Goal: Task Accomplishment & Management: Complete application form

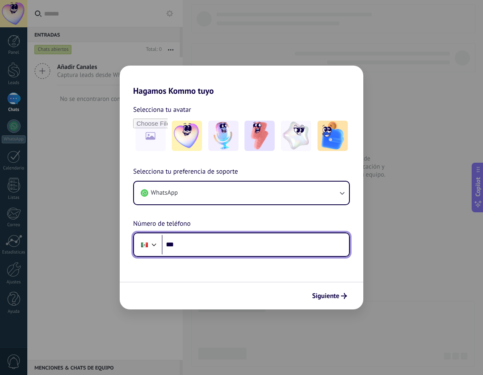
click at [202, 247] on input "***" at bounding box center [255, 244] width 187 height 19
paste input "**********"
type input "**********"
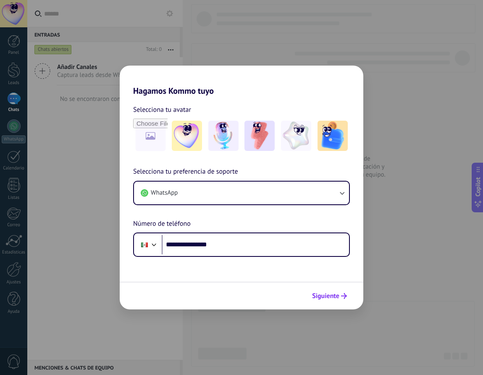
click at [331, 296] on span "Siguiente" at bounding box center [325, 296] width 27 height 6
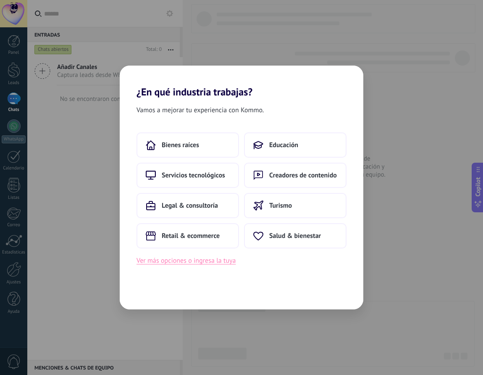
click at [195, 262] on button "Ver más opciones o ingresa la tuya" at bounding box center [186, 260] width 99 height 11
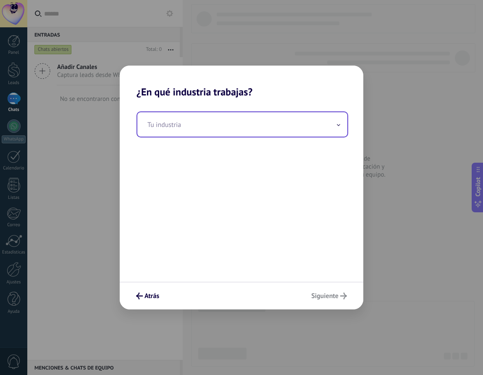
click at [191, 126] on input "text" at bounding box center [242, 124] width 210 height 24
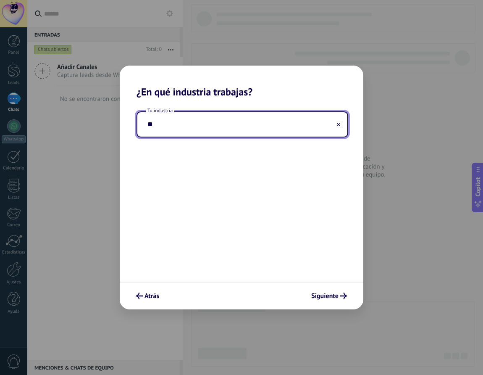
type input "*"
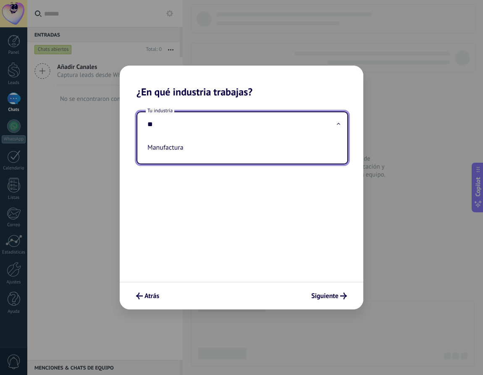
type input "*"
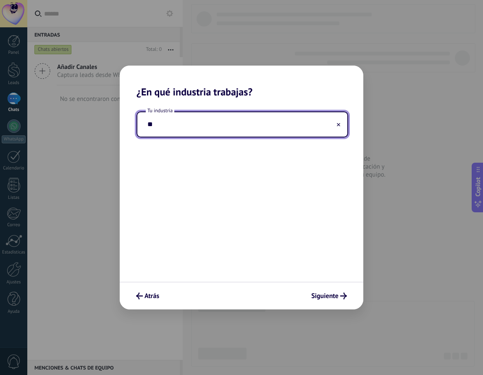
type input "*"
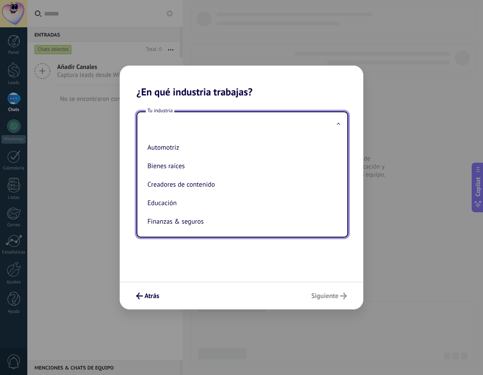
drag, startPoint x: 232, startPoint y: 266, endPoint x: 226, endPoint y: 268, distance: 6.9
click at [232, 266] on div "Tu industria Automotriz Bienes raíces Creadores de contenido Educación Finanzas…" at bounding box center [242, 190] width 244 height 184
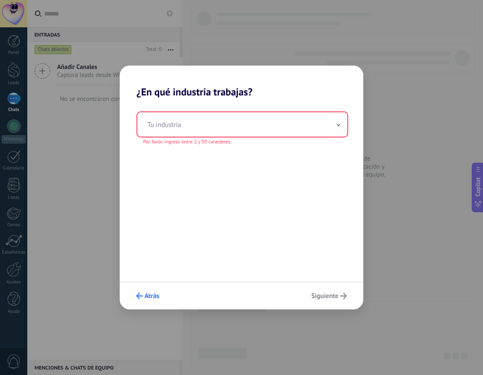
click at [148, 293] on span "Atrás" at bounding box center [152, 296] width 15 height 6
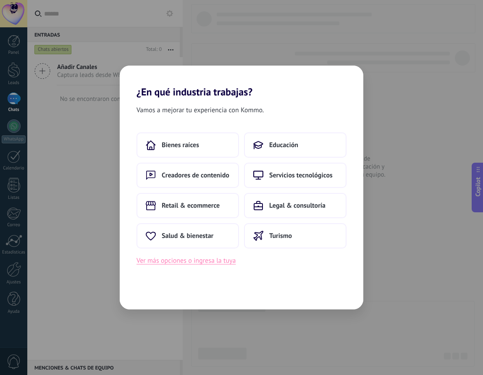
click at [204, 264] on button "Ver más opciones o ingresa la tuya" at bounding box center [186, 260] width 99 height 11
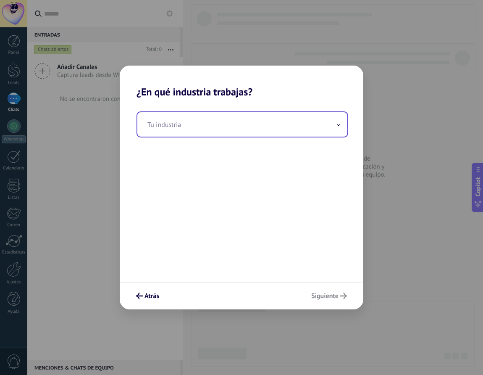
click at [218, 125] on input "text" at bounding box center [242, 124] width 210 height 24
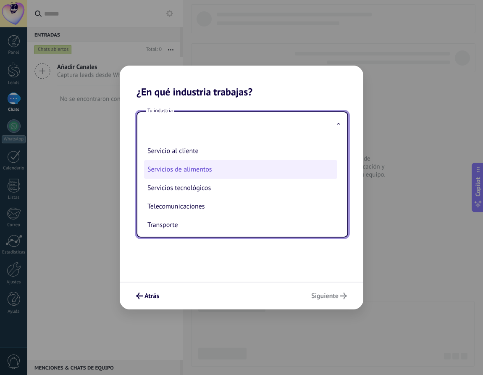
scroll to position [191, 0]
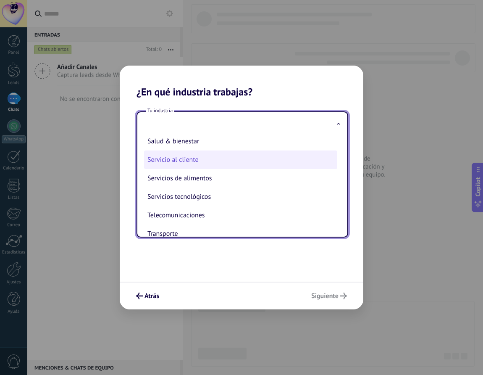
click at [210, 169] on li "Servicio al cliente" at bounding box center [240, 159] width 193 height 18
type input "**********"
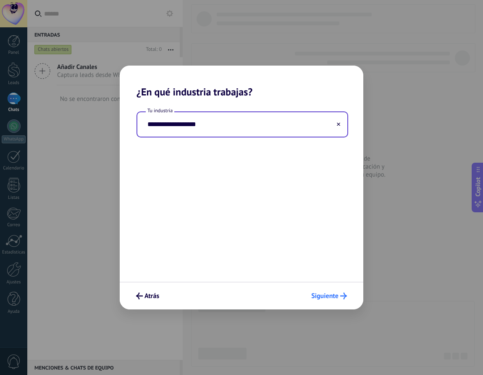
click at [336, 293] on span "Siguiente" at bounding box center [324, 296] width 27 height 6
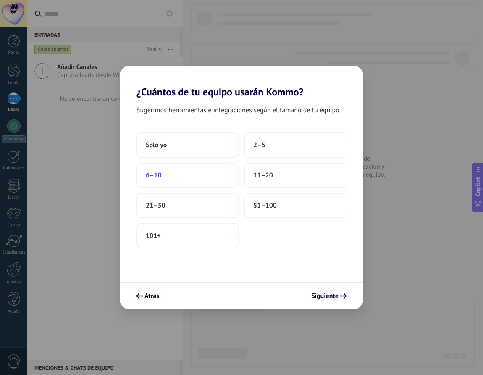
click at [168, 175] on button "6–10" at bounding box center [188, 175] width 103 height 25
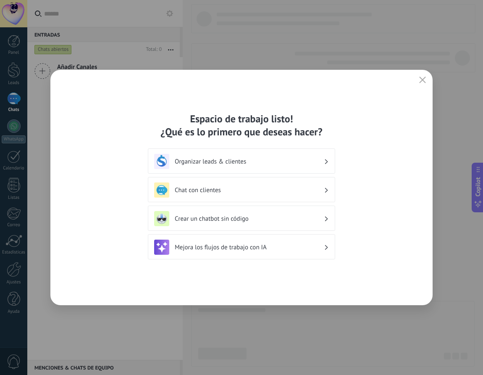
click at [271, 186] on div "Chat con clientes" at bounding box center [241, 189] width 175 height 15
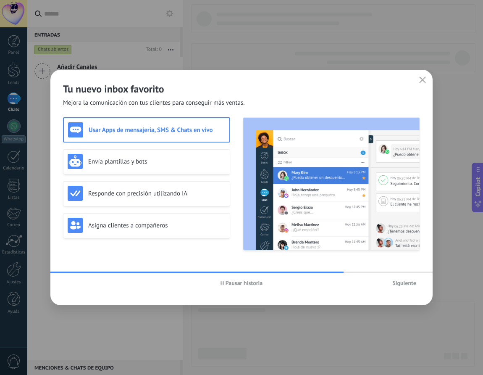
click at [408, 283] on span "Siguiente" at bounding box center [404, 283] width 24 height 6
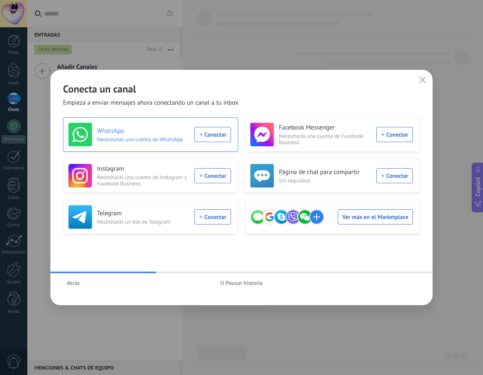
click at [222, 131] on div "WhatsApp Necesitarás una cuenta de WhatsApp Conectar" at bounding box center [149, 135] width 163 height 24
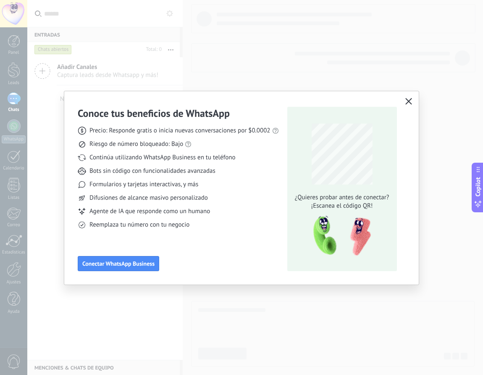
click at [410, 102] on use "button" at bounding box center [408, 101] width 6 height 6
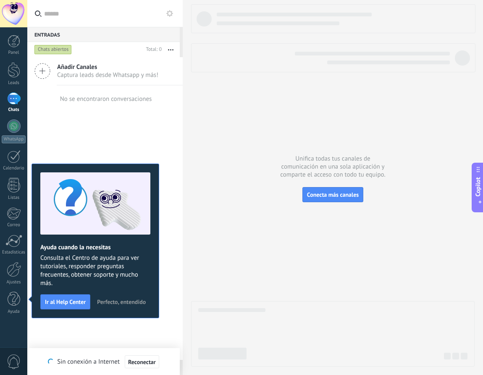
click at [255, 126] on div at bounding box center [333, 185] width 284 height 362
click at [13, 47] on div at bounding box center [14, 41] width 13 height 13
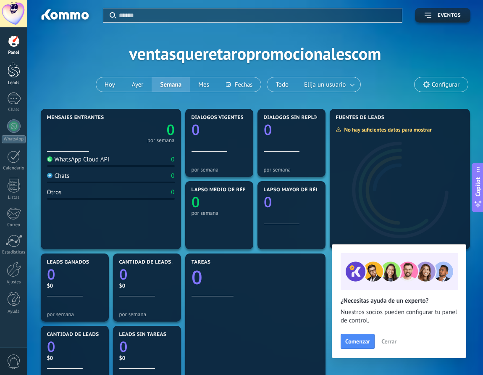
click at [18, 71] on div at bounding box center [14, 70] width 13 height 16
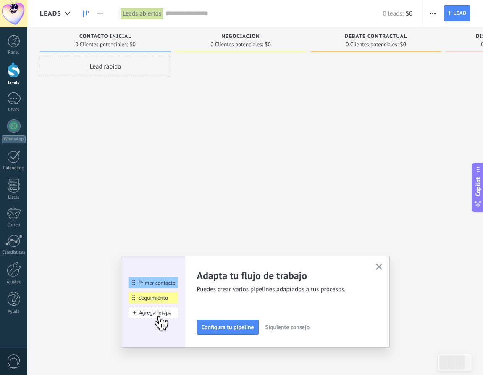
click at [379, 265] on icon "button" at bounding box center [379, 266] width 6 height 6
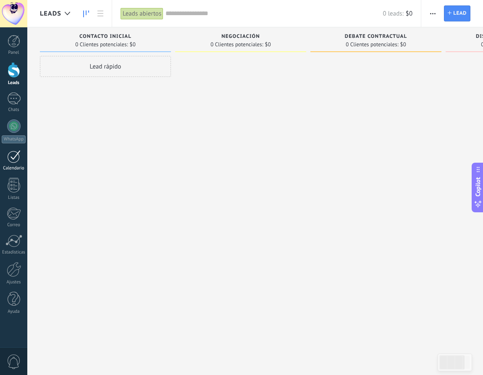
scroll to position [14, 0]
